Goal: Task Accomplishment & Management: Use online tool/utility

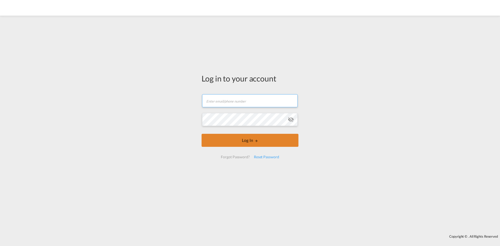
type input "[EMAIL_ADDRESS][DOMAIN_NAME]"
click at [245, 112] on button "Log In" at bounding box center [250, 140] width 97 height 13
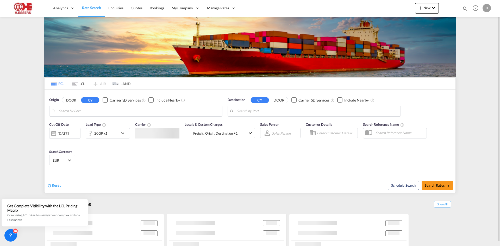
type input "[GEOGRAPHIC_DATA], BEANR"
type input "Aliaga, TRALI"
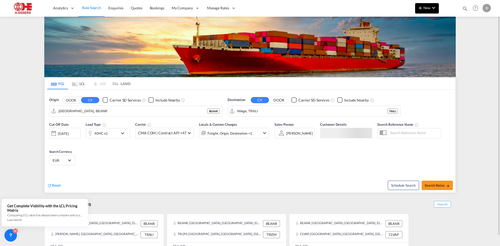
click at [249, 12] on button "New" at bounding box center [427, 8] width 24 height 10
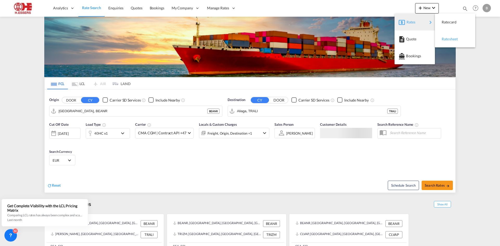
click at [249, 38] on span "Ratesheet" at bounding box center [445, 39] width 6 height 10
